Goal: Task Accomplishment & Management: Manage account settings

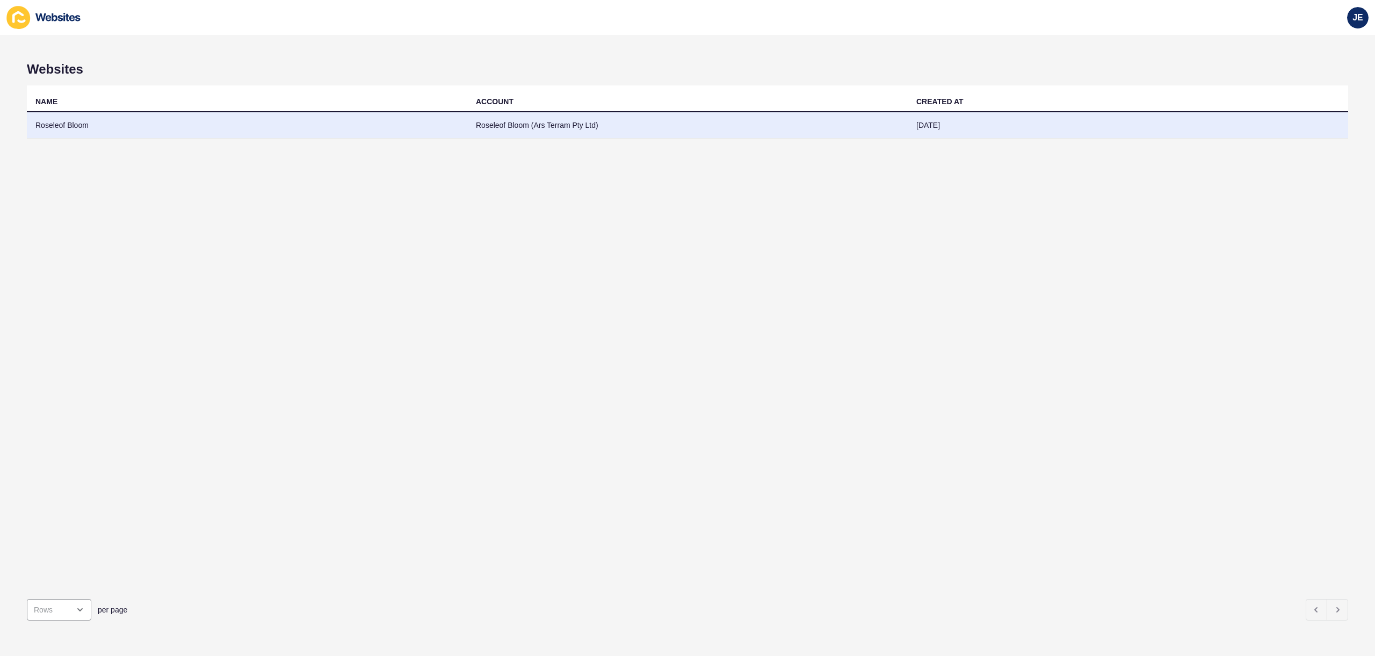
click at [640, 132] on td "Roseleof Bloom (Ars Terram Pty Ltd)" at bounding box center [687, 125] width 441 height 26
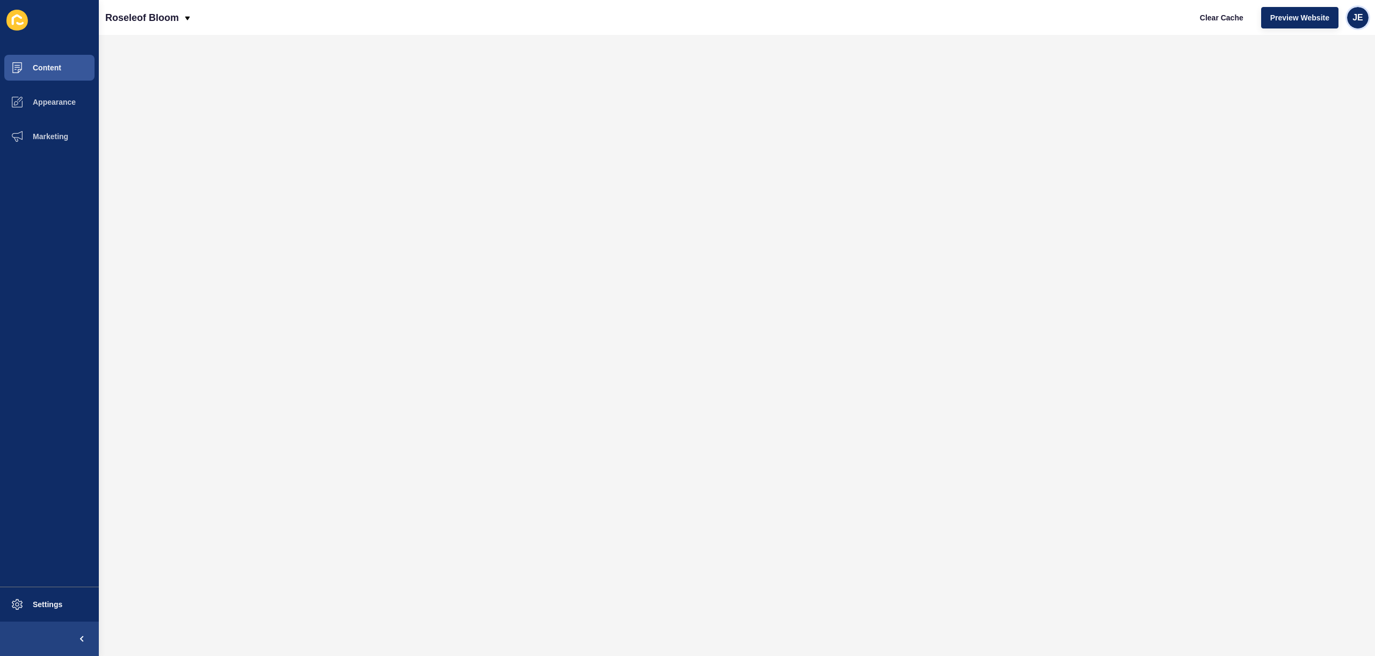
click at [1356, 24] on div "JE" at bounding box center [1357, 17] width 21 height 21
click at [1308, 92] on link "Logout" at bounding box center [1333, 90] width 79 height 24
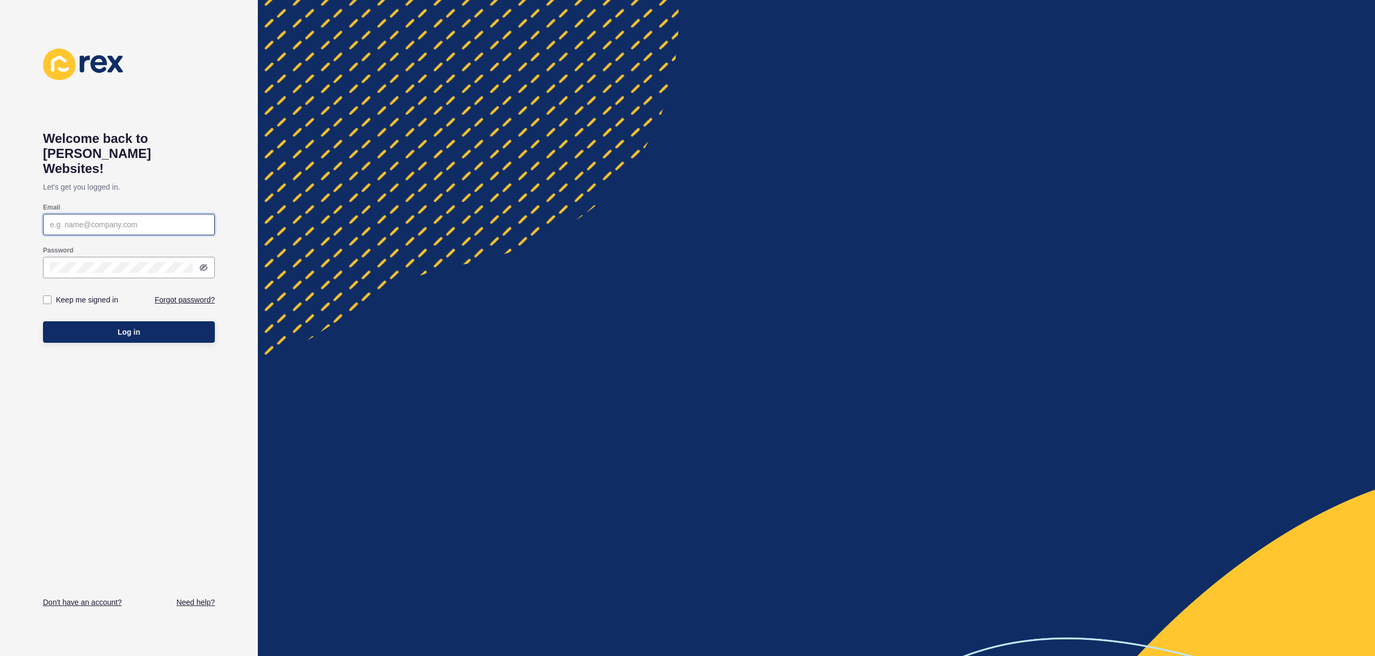
type input "justine.espinosa@rexsoftware.com.au"
click at [126, 321] on button "Log in" at bounding box center [129, 331] width 172 height 21
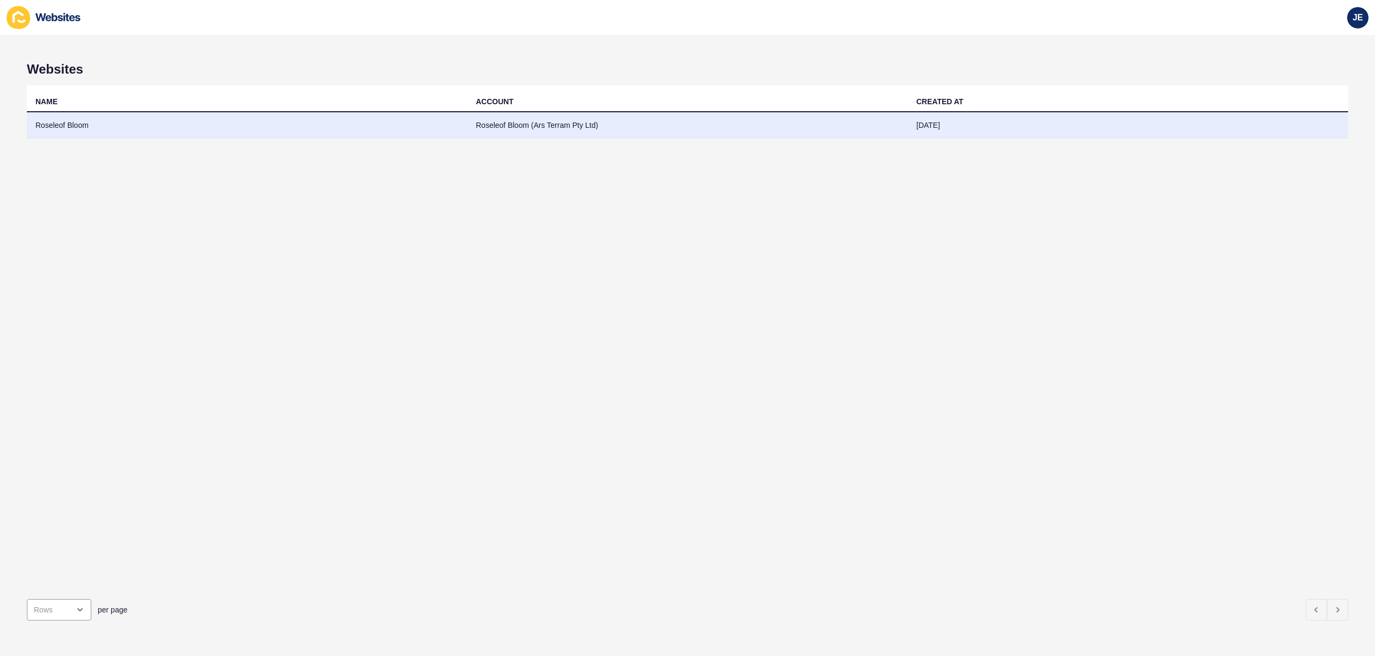
click at [498, 124] on td "Roseleof Bloom (Ars Terram Pty Ltd)" at bounding box center [687, 125] width 441 height 26
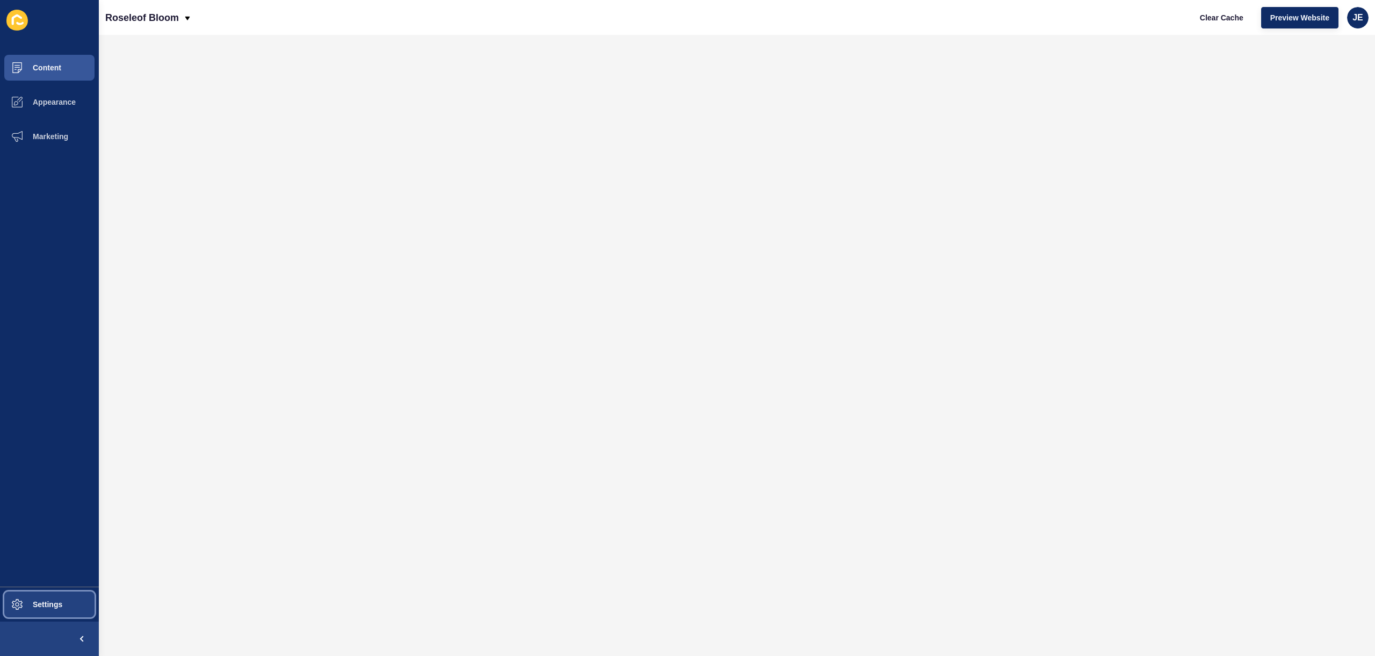
click at [46, 609] on button "Settings" at bounding box center [49, 604] width 99 height 34
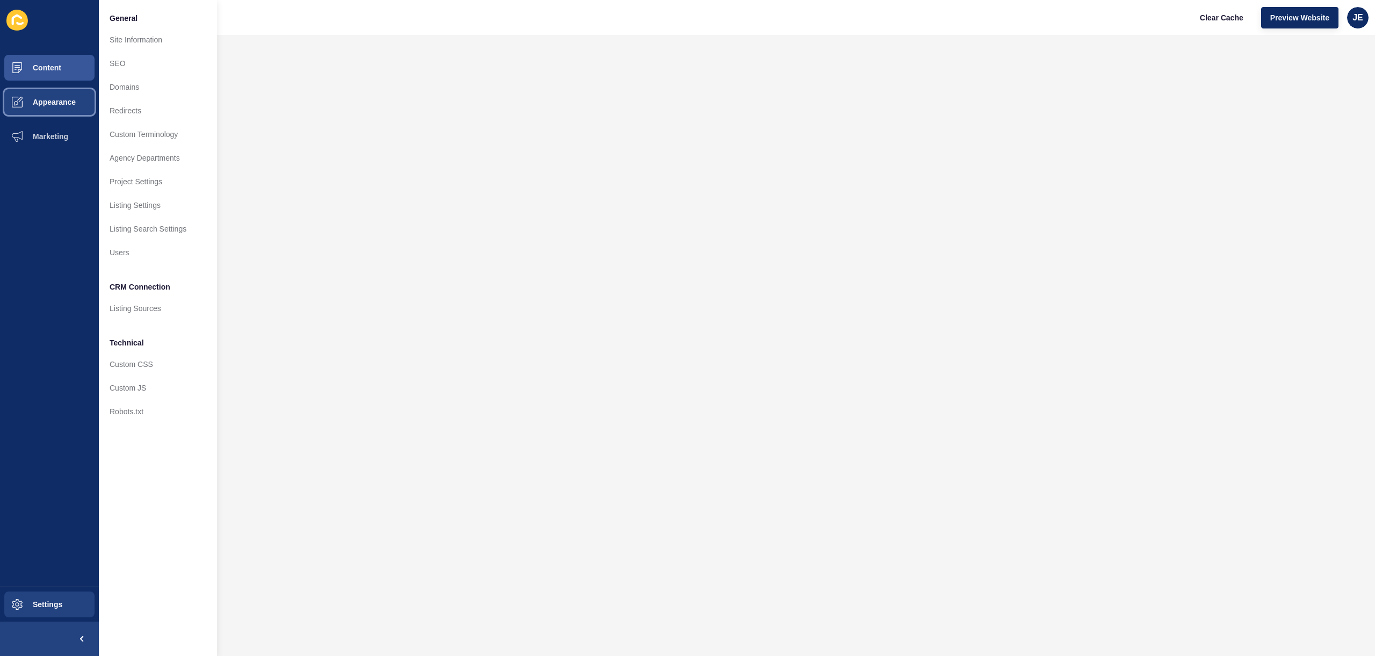
click at [53, 105] on span "Appearance" at bounding box center [36, 102] width 77 height 9
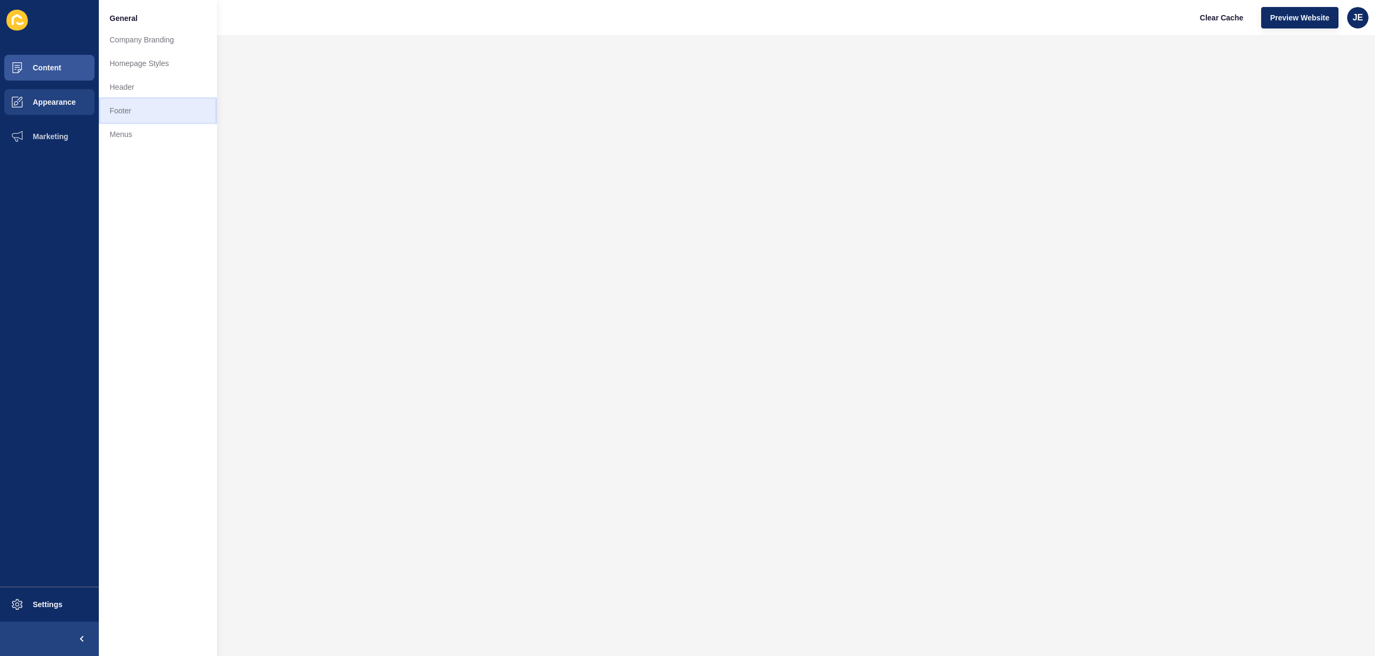
click at [135, 103] on link "Footer" at bounding box center [158, 111] width 118 height 24
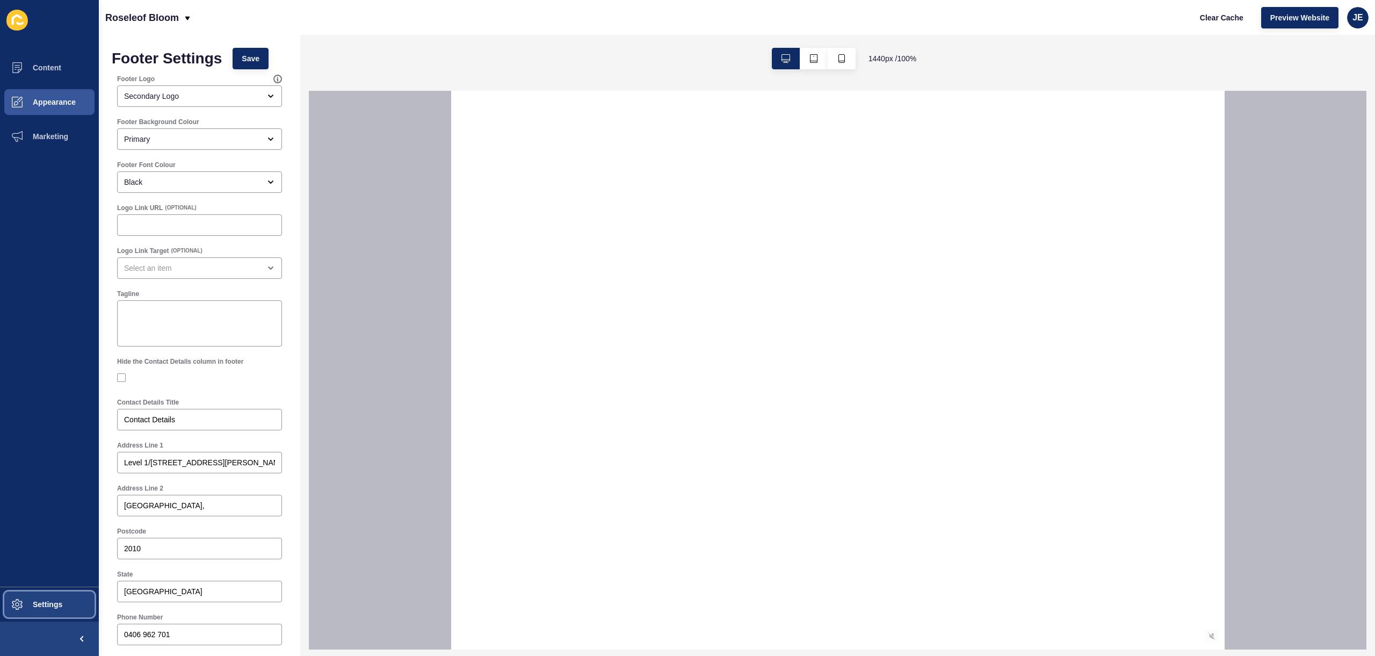
click at [39, 609] on button "Settings" at bounding box center [49, 604] width 99 height 34
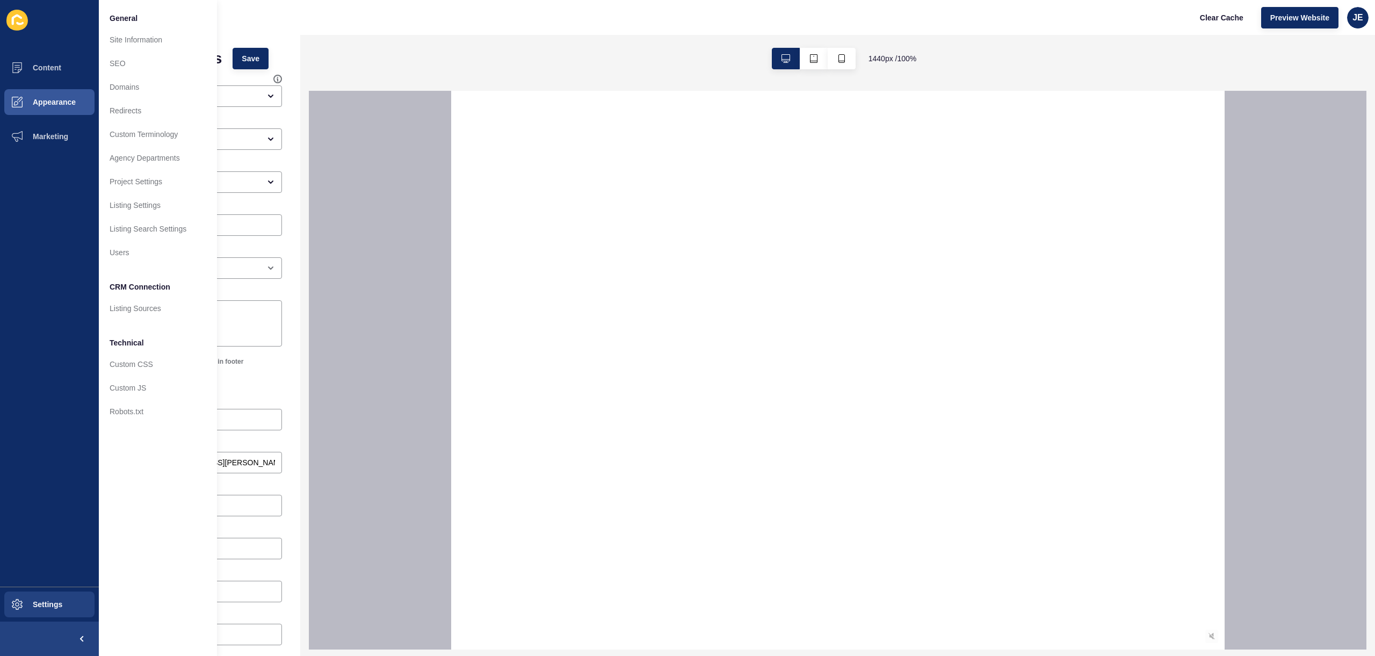
click at [53, 349] on ul "Content Appearance Marketing" at bounding box center [49, 319] width 99 height 536
click at [70, 62] on button "Content" at bounding box center [49, 68] width 99 height 34
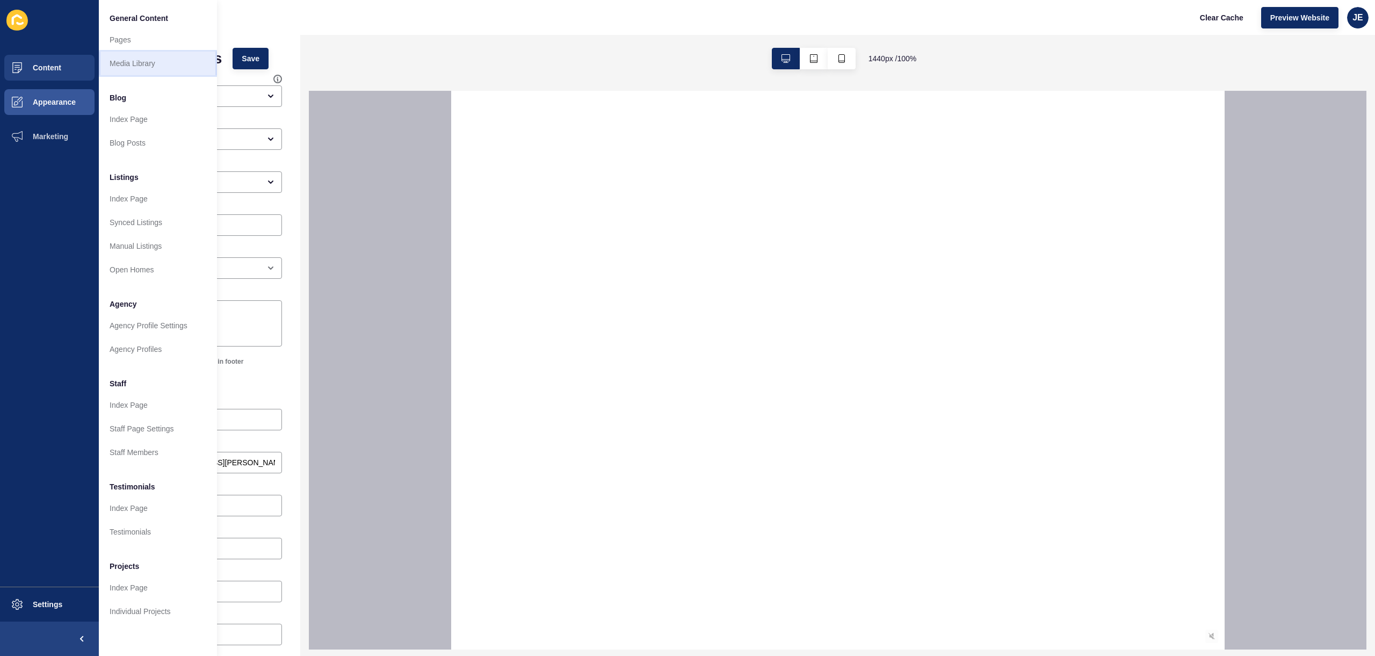
click at [116, 59] on link "Media Library" at bounding box center [158, 64] width 118 height 24
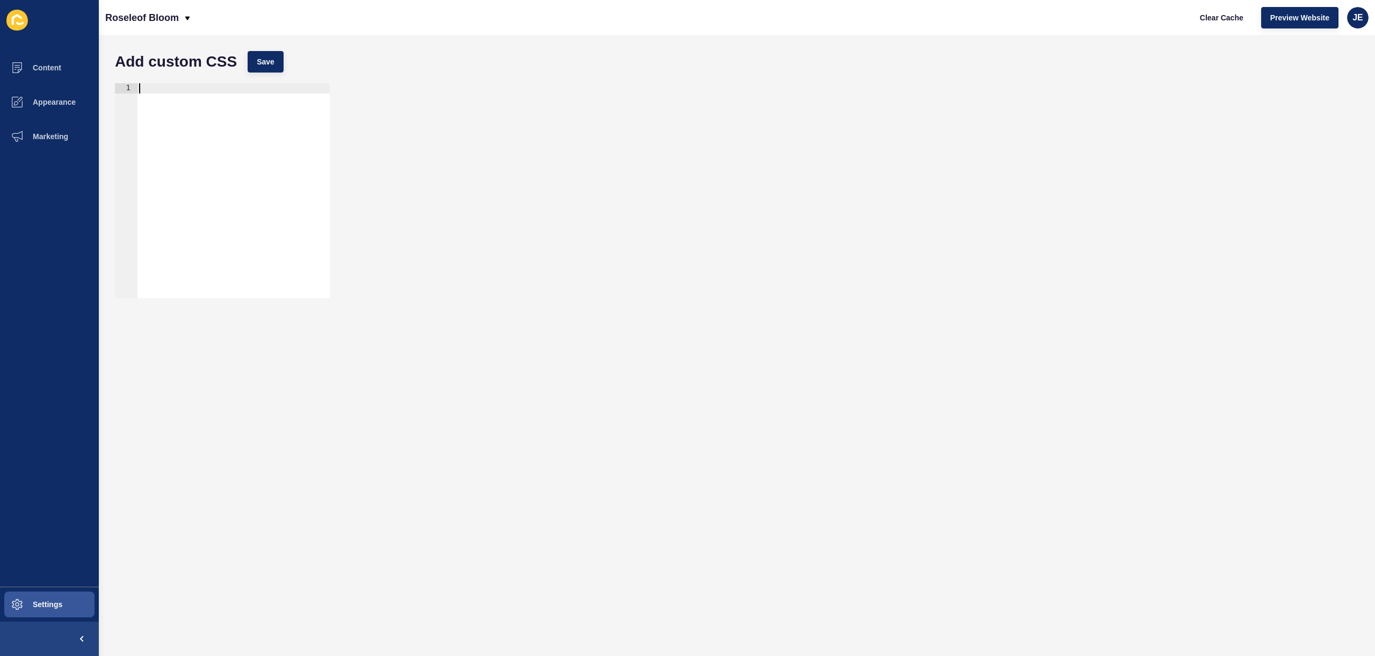
click at [234, 129] on div at bounding box center [233, 200] width 193 height 235
click at [176, 89] on div "#footer .primary-logo" at bounding box center [233, 200] width 193 height 235
click at [262, 89] on div "#footer #primary-logo" at bounding box center [233, 200] width 193 height 235
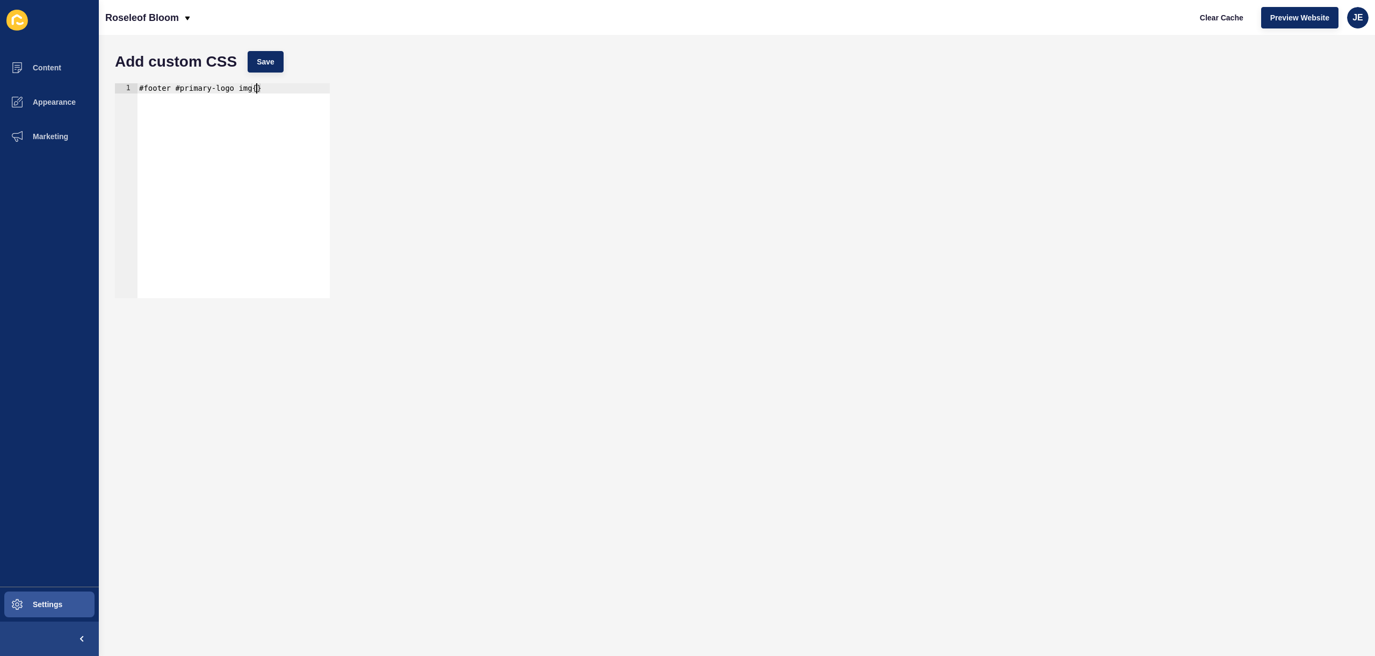
type textarea "}"
type textarea "width: 200px;"
type textarea "j"
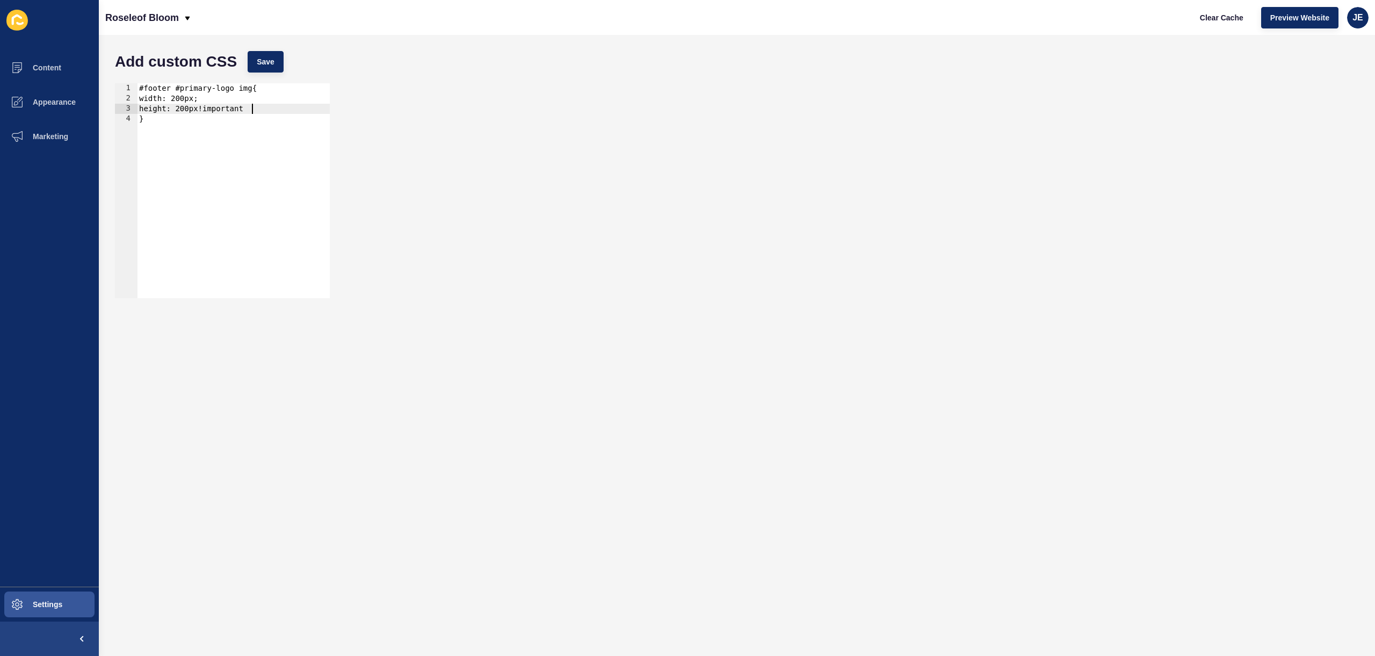
scroll to position [0, 8]
click at [274, 53] on button "Save" at bounding box center [266, 61] width 36 height 21
click at [1214, 15] on span "Clear Cache" at bounding box center [1222, 17] width 44 height 11
drag, startPoint x: 146, startPoint y: 90, endPoint x: 134, endPoint y: 89, distance: 11.3
click at [134, 89] on div "#footer #primary-logo img{ 1 2 3 4 #footer #primary-logo img{ width: 200px; hei…" at bounding box center [222, 190] width 215 height 215
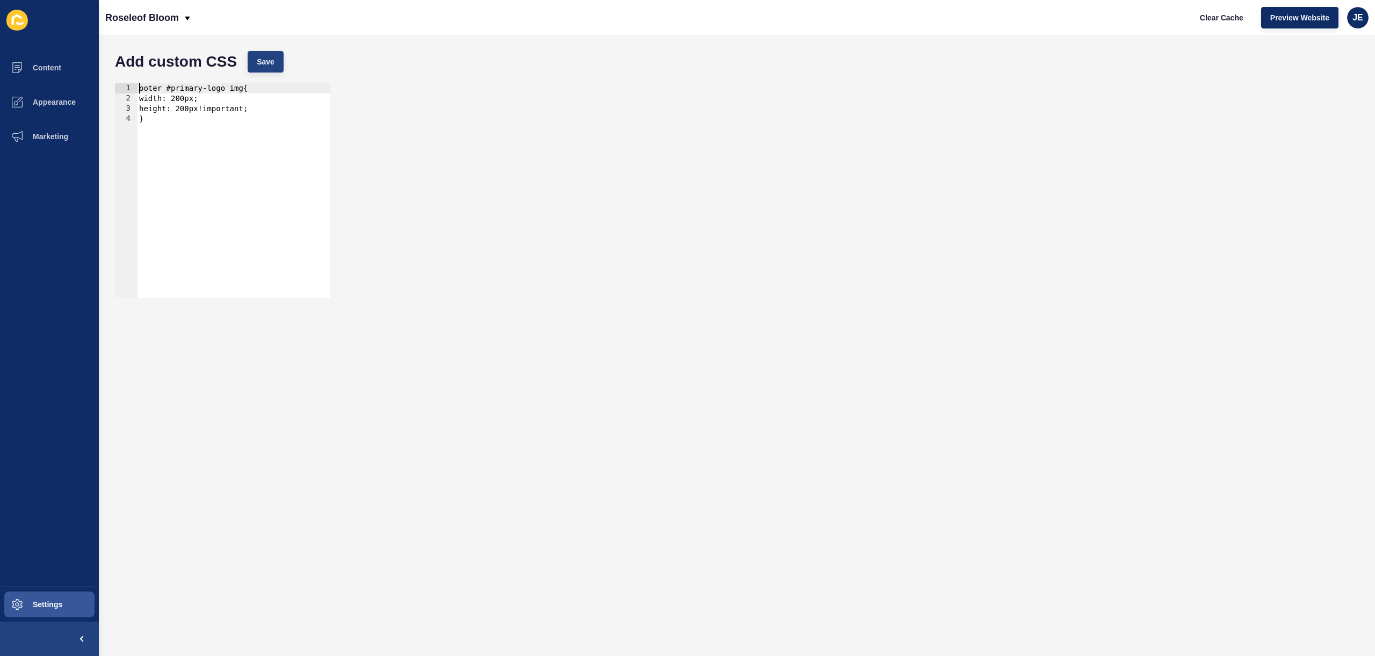
scroll to position [0, 1]
click at [269, 62] on span "Save" at bounding box center [266, 61] width 18 height 11
drag, startPoint x: 204, startPoint y: 104, endPoint x: 126, endPoint y: 92, distance: 78.3
click at [203, 104] on div "ooter #primary-logo img{ width: 200px; height: 200px!important; }" at bounding box center [233, 200] width 193 height 235
click at [140, 90] on div "ooter #primary-logo img{ width: 200px; height: 200px!important; }" at bounding box center [233, 200] width 193 height 235
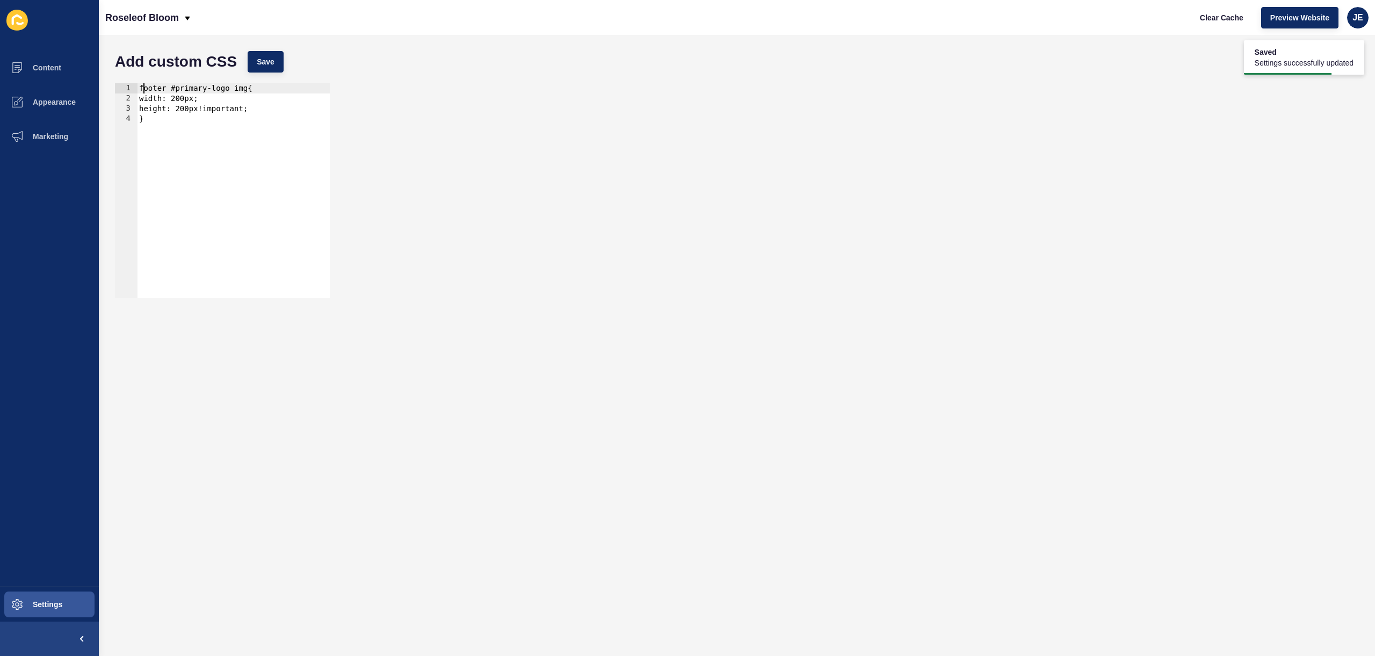
click at [294, 65] on div "Add custom CSS Save" at bounding box center [737, 62] width 1255 height 32
click at [278, 67] on button "Save" at bounding box center [266, 61] width 36 height 21
click at [1228, 17] on span "Clear Cache" at bounding box center [1222, 17] width 44 height 11
click at [290, 114] on div "footer #primary-logo img{ width: 200px; height: 200px!important; }" at bounding box center [233, 200] width 193 height 235
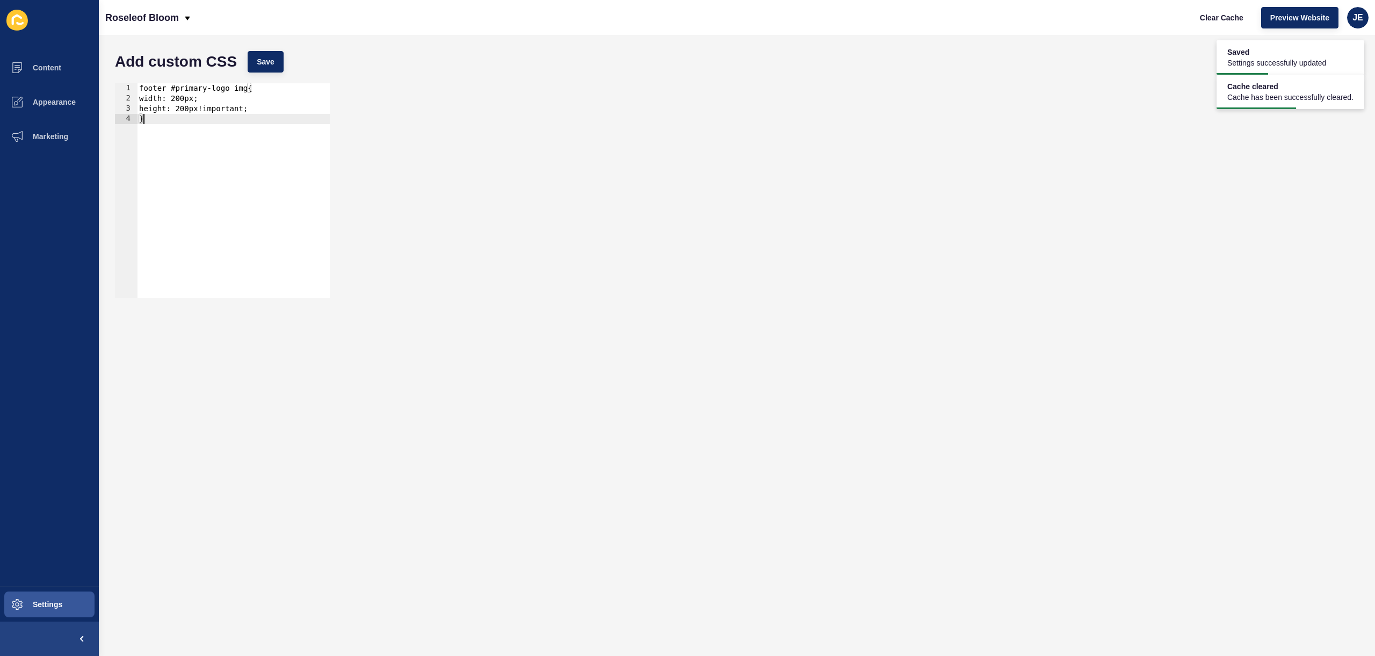
click at [292, 110] on div "footer #primary-logo img{ width: 200px; height: 200px!important; }" at bounding box center [233, 200] width 193 height 235
type textarea "height: 200px!important;"
paste textarea "max-height"
click at [265, 58] on span "Save" at bounding box center [266, 61] width 18 height 11
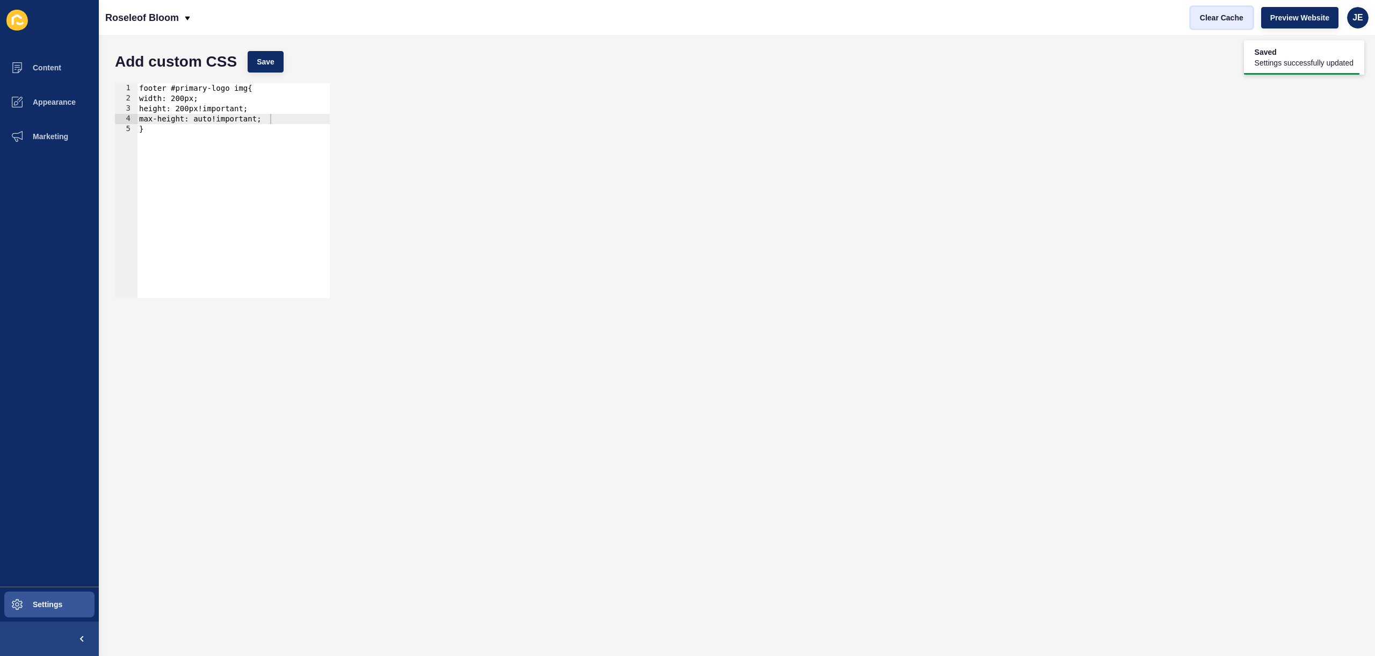
click at [1223, 12] on span "Clear Cache" at bounding box center [1222, 17] width 44 height 11
click at [210, 119] on div "footer #primary-logo img{ width: 200px; height: 200px!important; max-height: au…" at bounding box center [233, 200] width 193 height 235
click at [263, 68] on button "Save" at bounding box center [266, 61] width 36 height 21
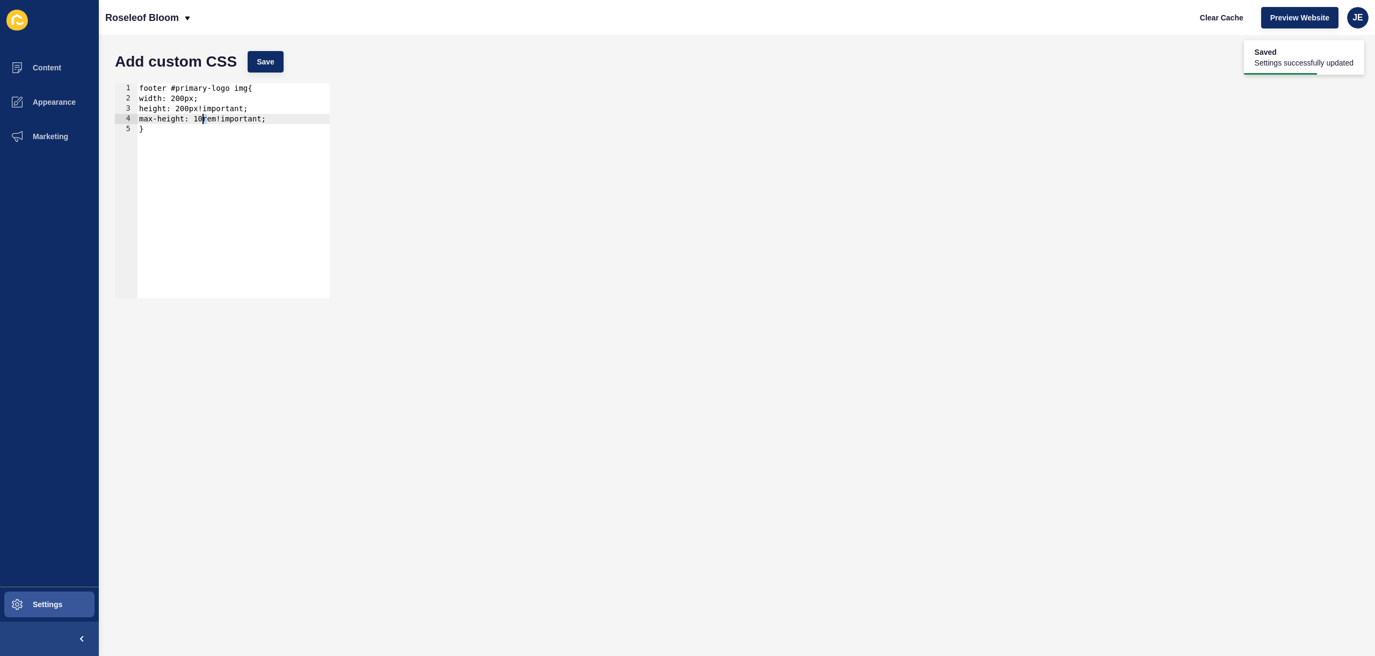
click at [203, 120] on div "footer #primary-logo img{ width: 200px; height: 200px!important; max-height: 10…" at bounding box center [233, 200] width 193 height 235
click at [270, 74] on div "Add custom CSS Save" at bounding box center [737, 62] width 1255 height 32
click at [272, 63] on span "Save" at bounding box center [266, 61] width 18 height 11
click at [209, 119] on div "footer #primary-logo img{ width: 200px; height: 200px!important; max-height: 30…" at bounding box center [233, 200] width 193 height 235
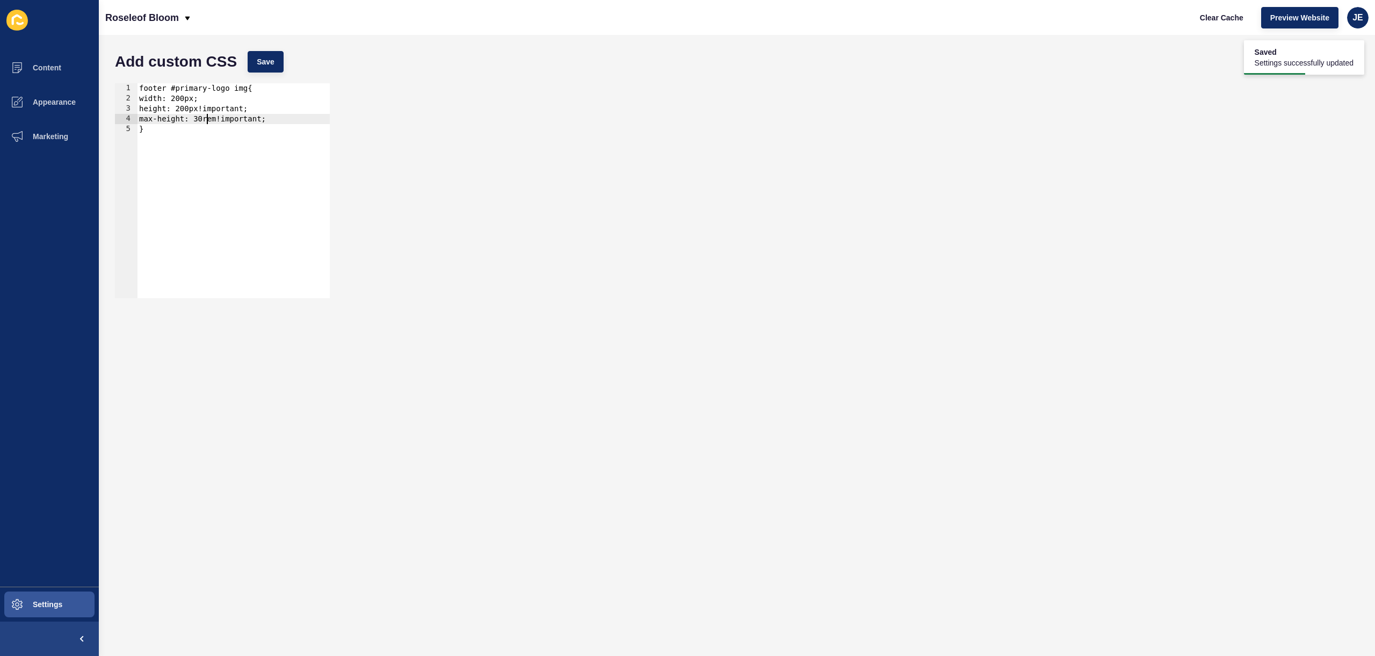
click at [209, 119] on div "footer #primary-logo img{ width: 200px; height: 200px!important; max-height: 30…" at bounding box center [233, 200] width 193 height 235
click at [257, 72] on button "Save" at bounding box center [266, 61] width 36 height 21
drag, startPoint x: 192, startPoint y: 111, endPoint x: 185, endPoint y: 110, distance: 7.7
click at [185, 110] on div "footer #primary-logo img{ width: 200px; height: 200px!important; max-height: 25…" at bounding box center [233, 200] width 193 height 235
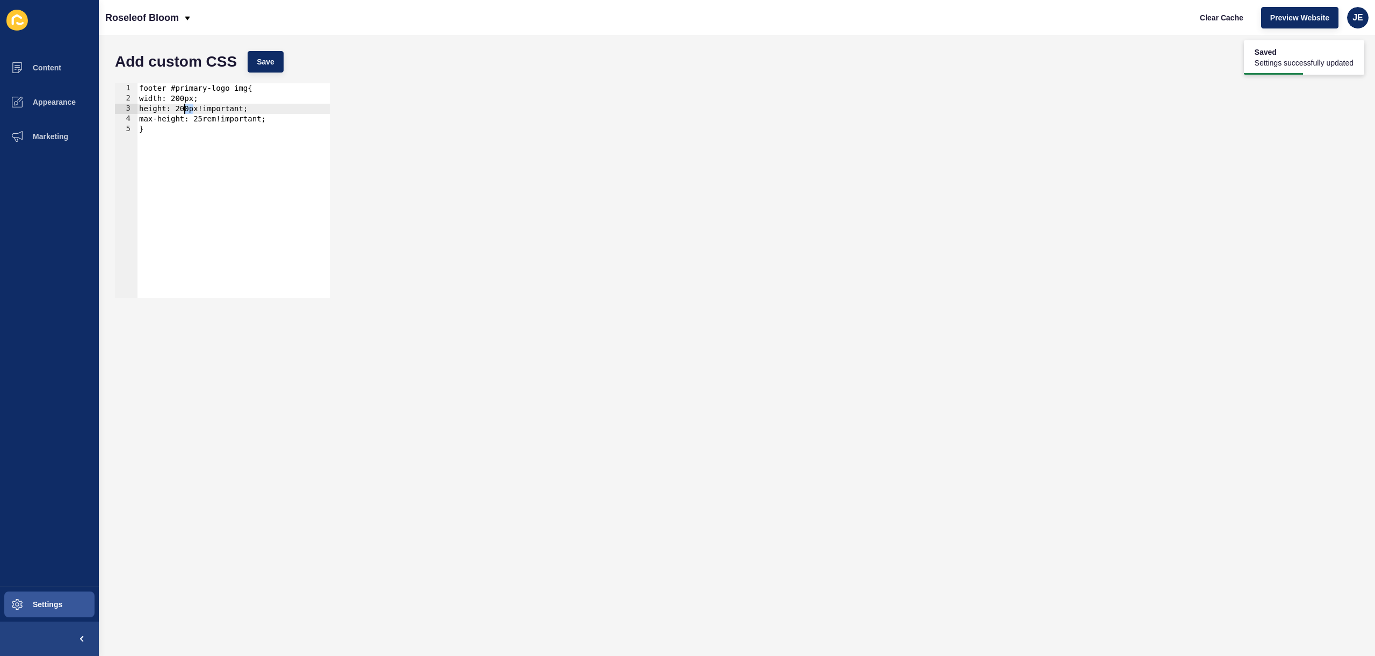
scroll to position [0, 4]
click at [286, 62] on div "Add custom CSS Save" at bounding box center [737, 62] width 1255 height 32
click at [271, 63] on span "Save" at bounding box center [266, 61] width 18 height 11
drag, startPoint x: 193, startPoint y: 110, endPoint x: 185, endPoint y: 107, distance: 8.0
click at [185, 107] on div "footer #primary-logo img{ width: 200px; height: 150px!important; max-height: 25…" at bounding box center [233, 200] width 193 height 235
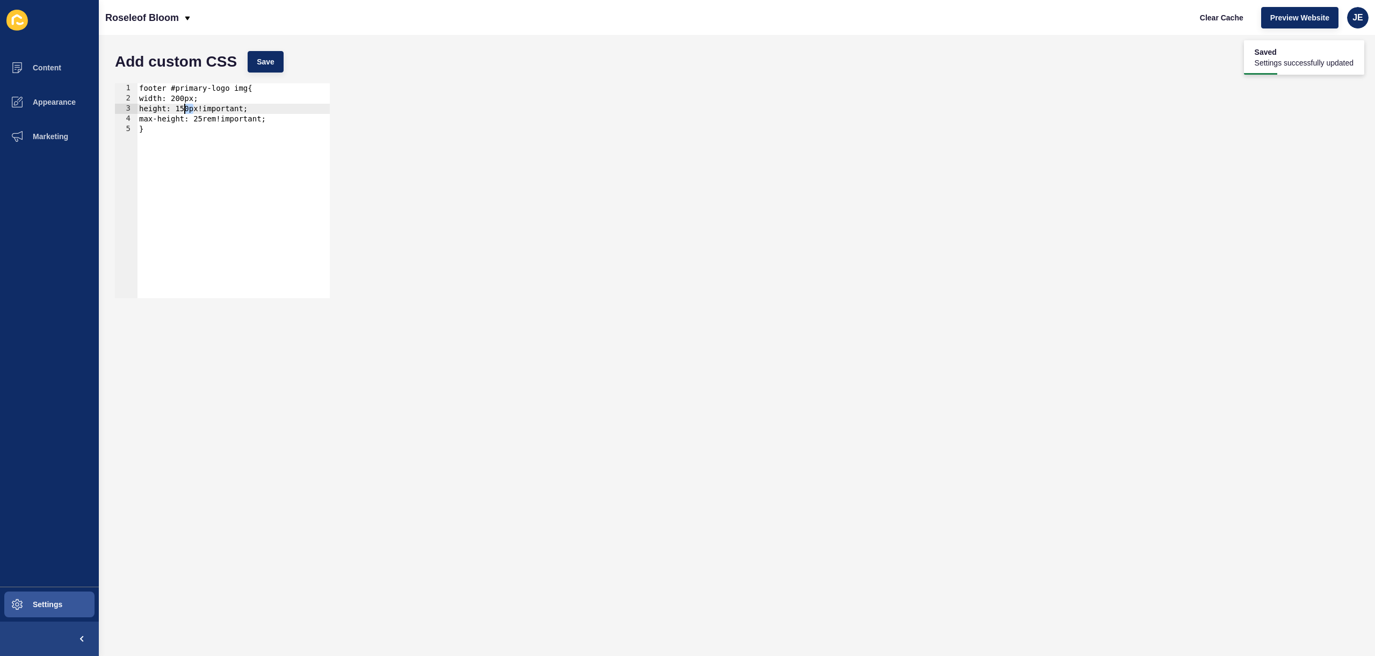
click at [192, 110] on div "footer #primary-logo img{ width: 200px; height: 150px!important; max-height: 25…" at bounding box center [233, 200] width 193 height 235
type textarea "height: 180px!important;"
click at [259, 70] on button "Save" at bounding box center [266, 61] width 36 height 21
click at [1212, 15] on span "Clear Cache" at bounding box center [1222, 17] width 44 height 11
